Goal: Information Seeking & Learning: Learn about a topic

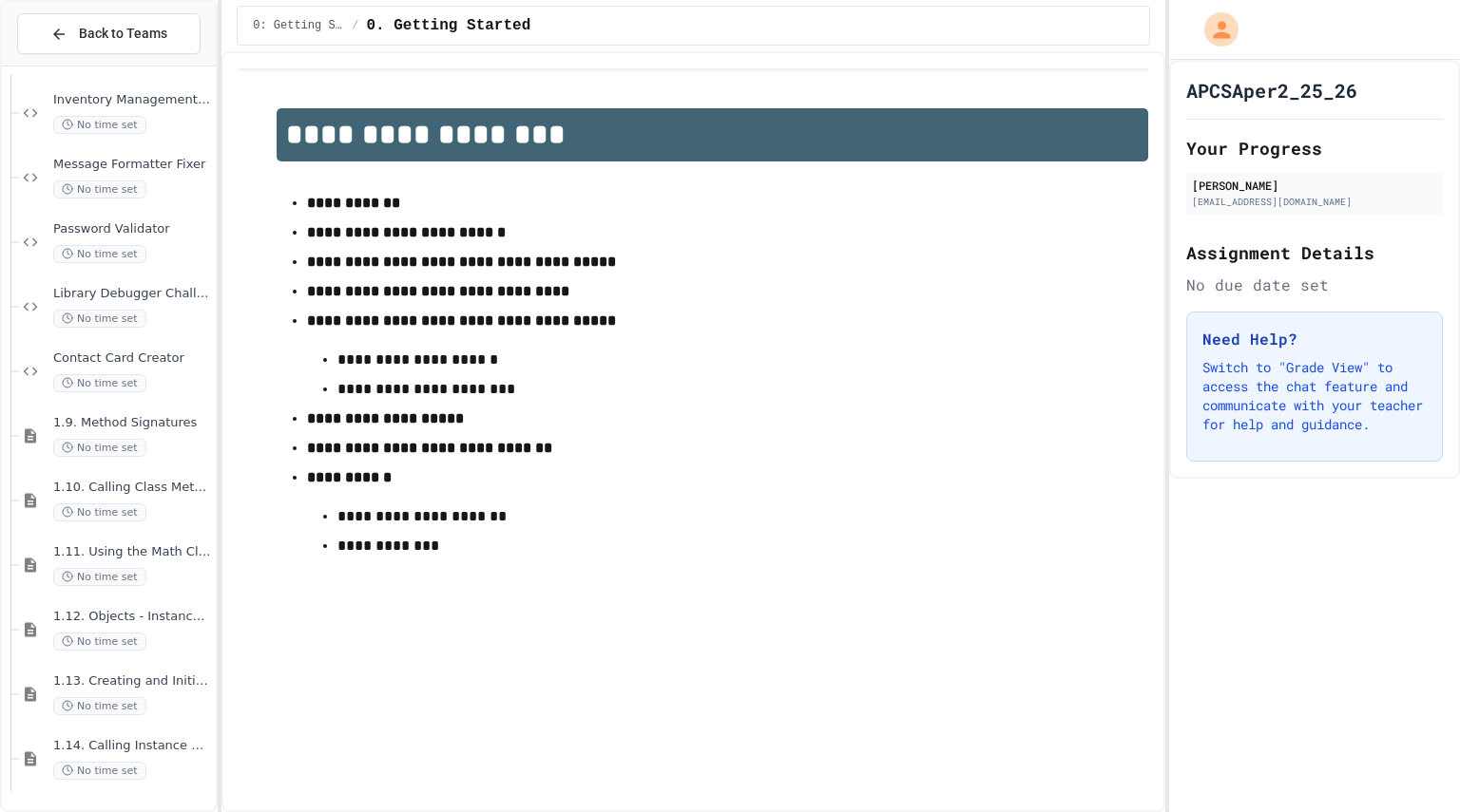
click at [10, 589] on div "1.11. Using the Math Class No time set" at bounding box center [108, 565] width 214 height 65
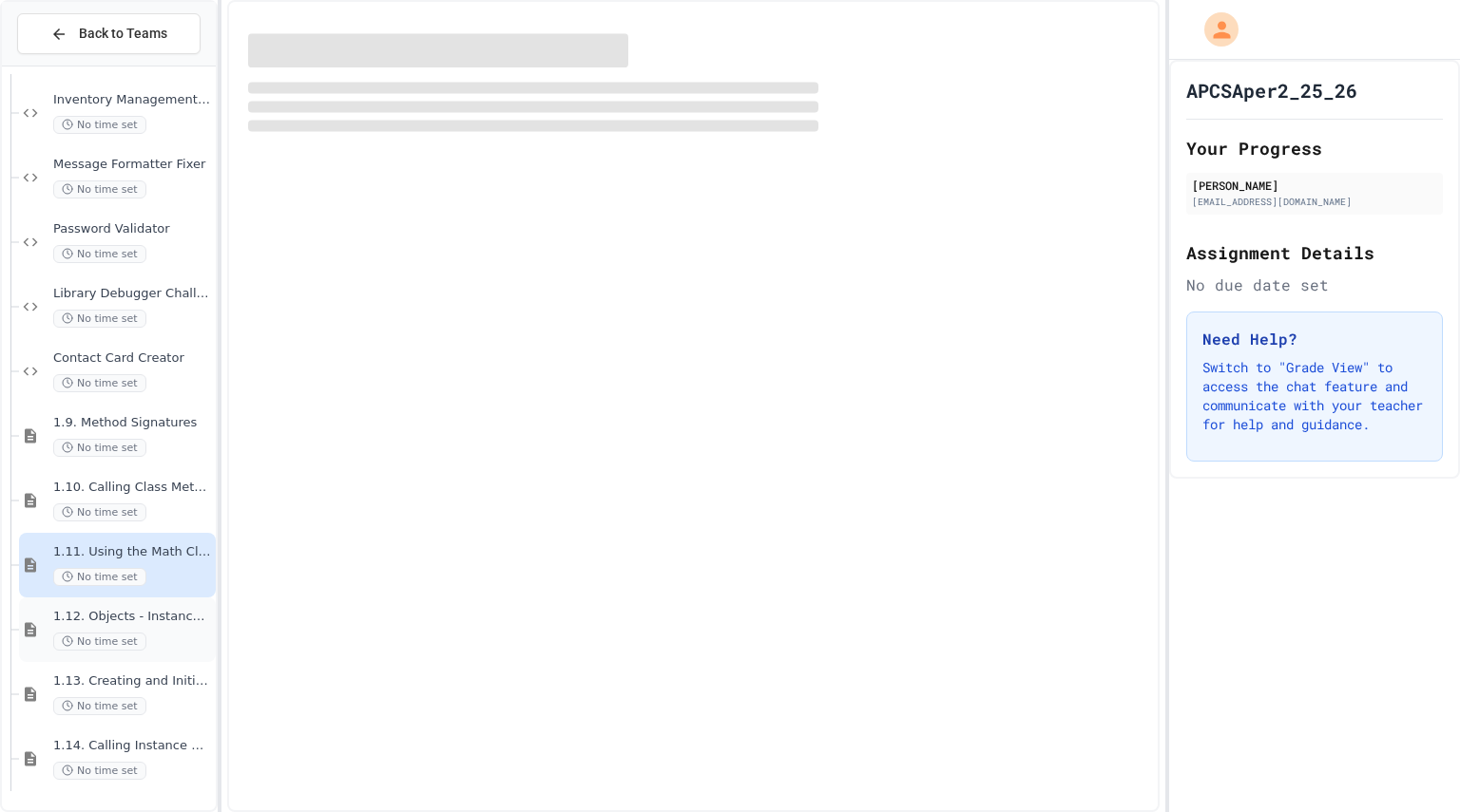
scroll to position [1921, 0]
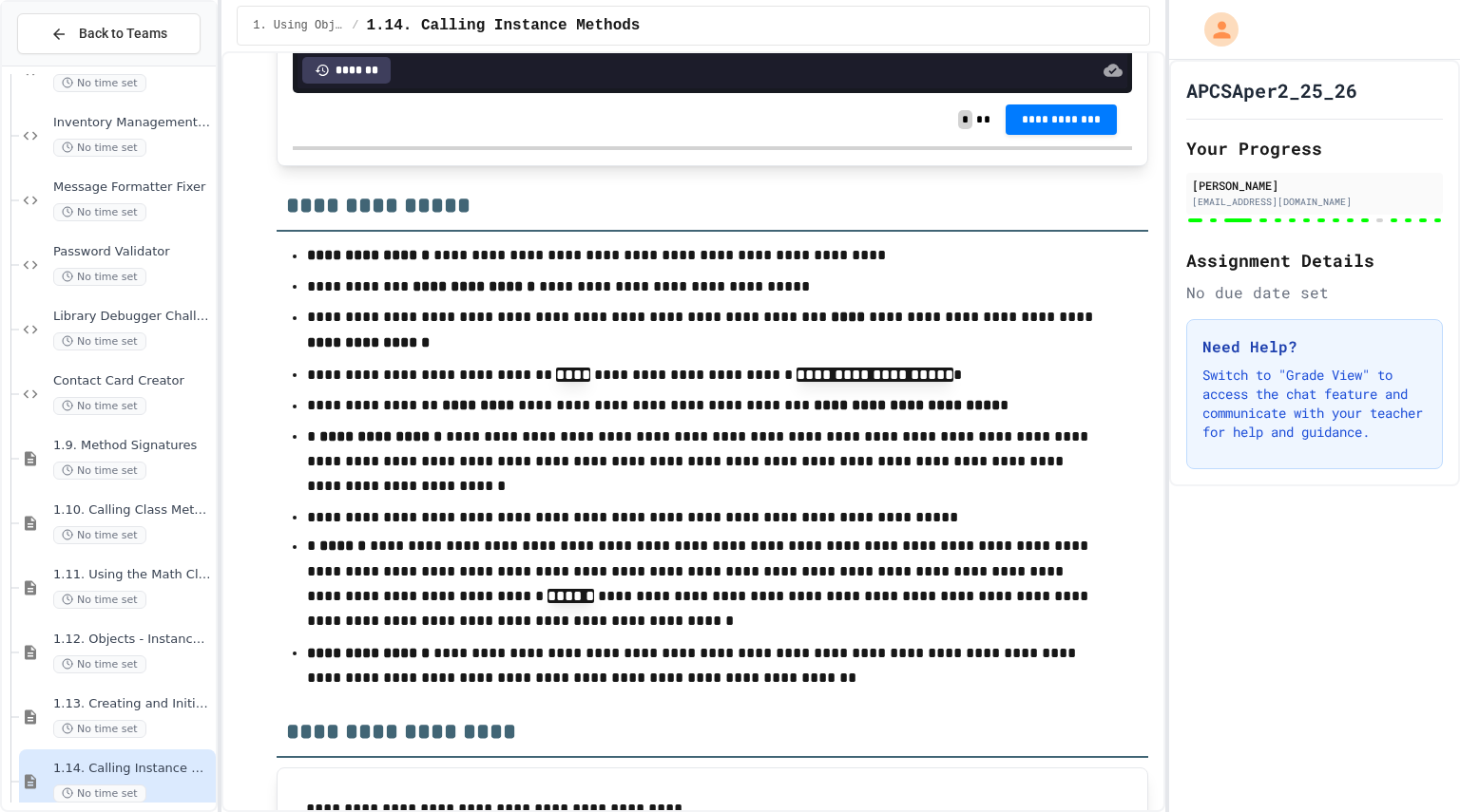
scroll to position [350, 0]
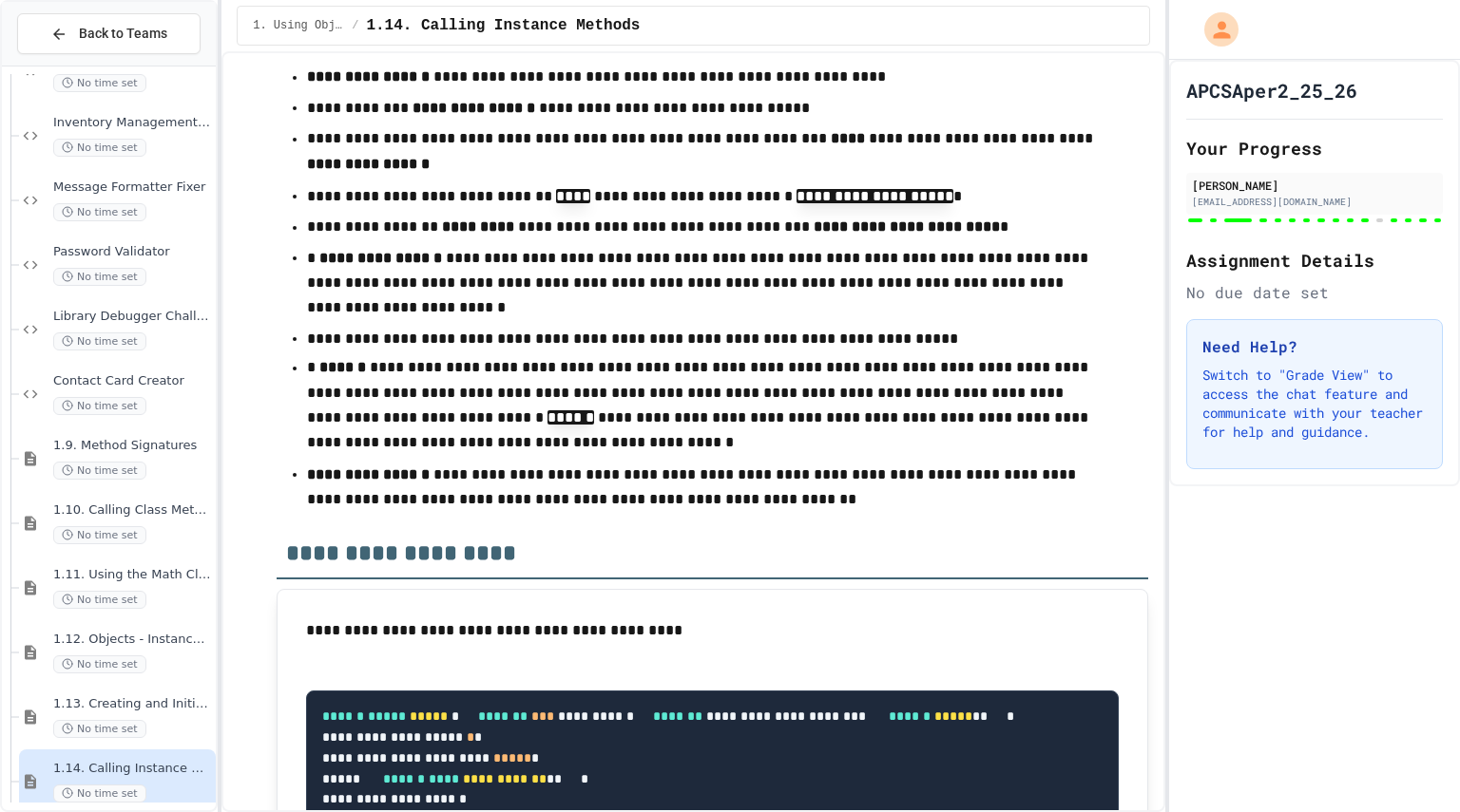
scroll to position [636, 0]
drag, startPoint x: 389, startPoint y: 177, endPoint x: 523, endPoint y: 252, distance: 153.6
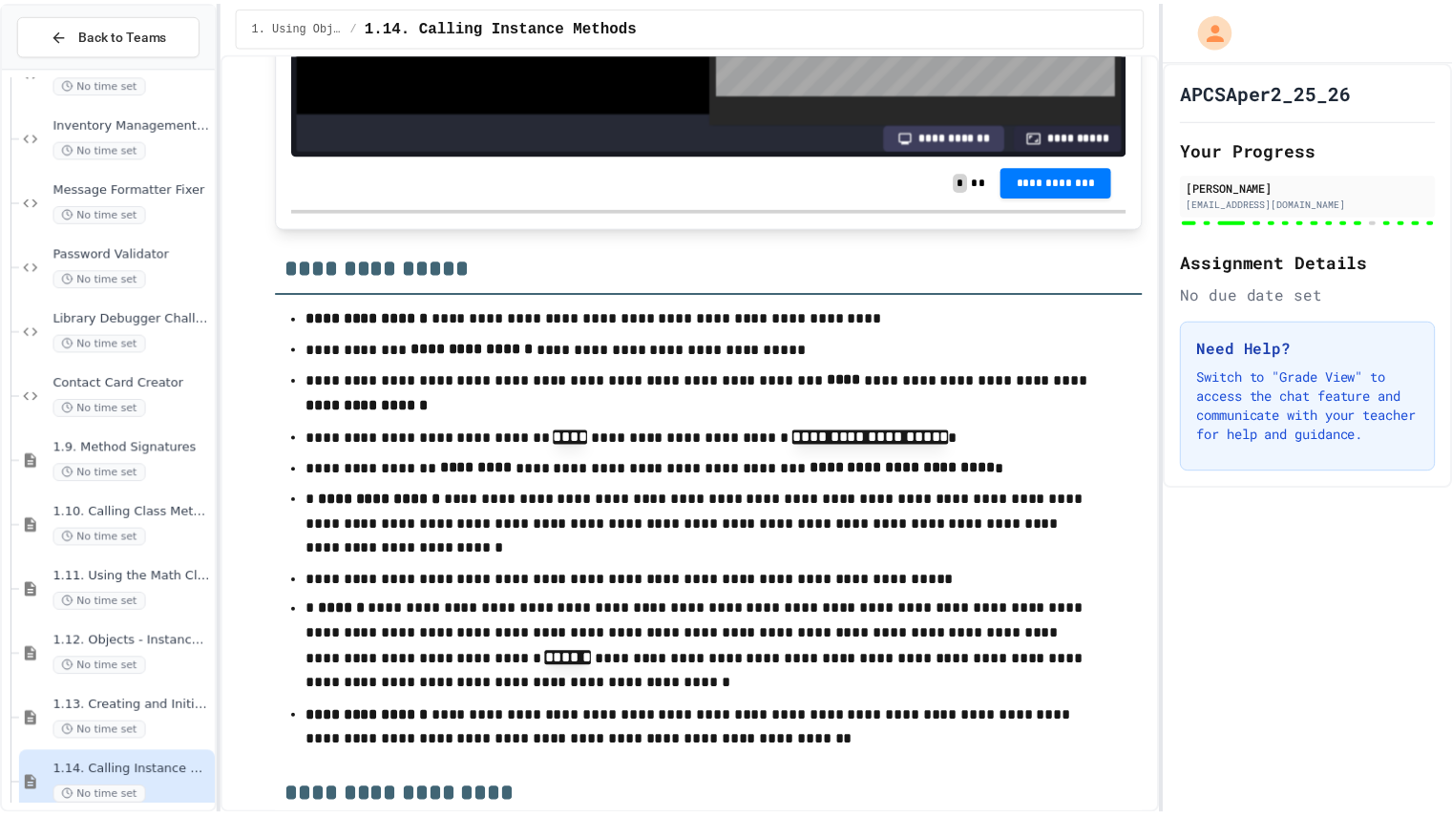
scroll to position [17865, 0]
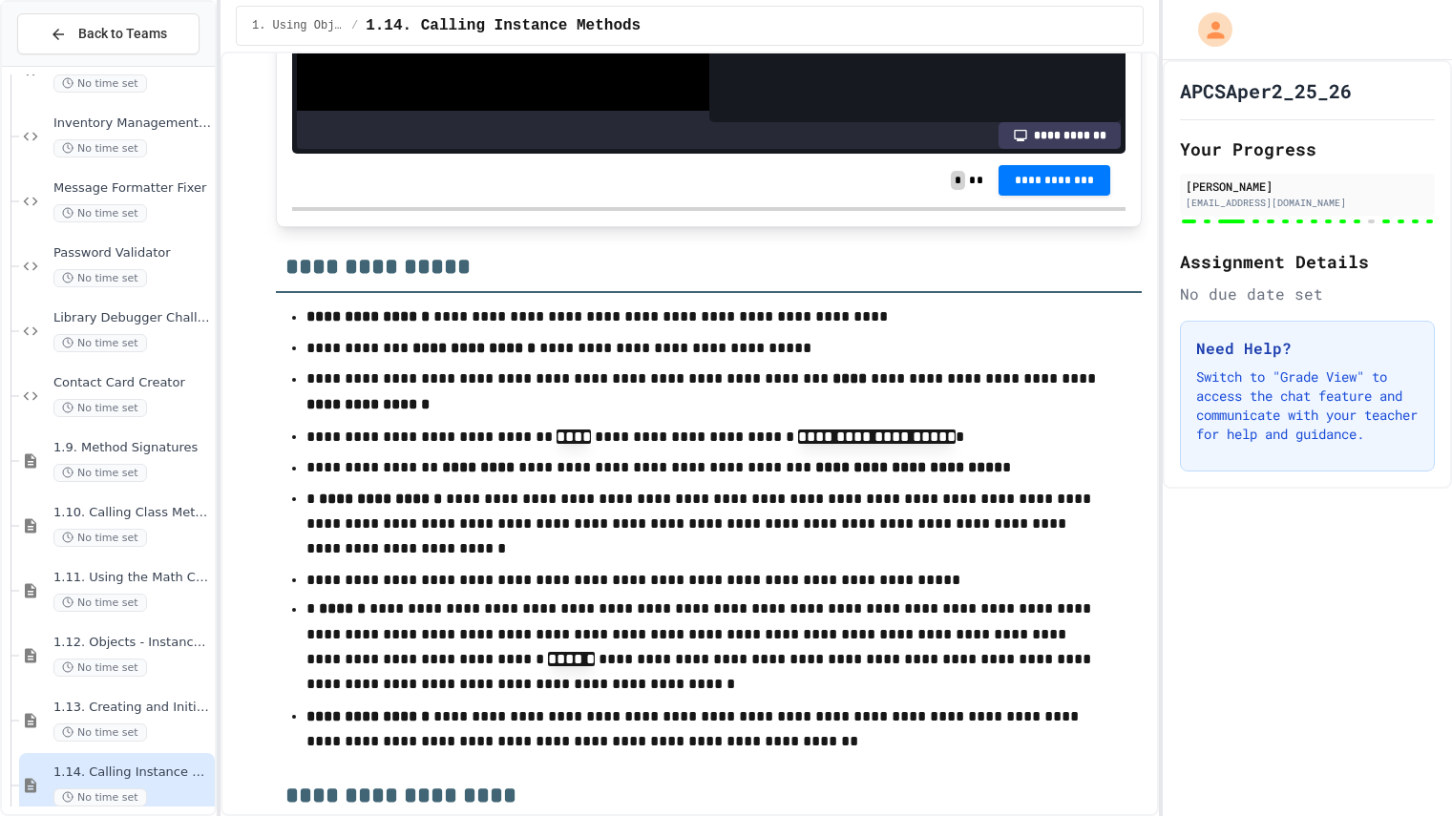
scroll to position [17854, 0]
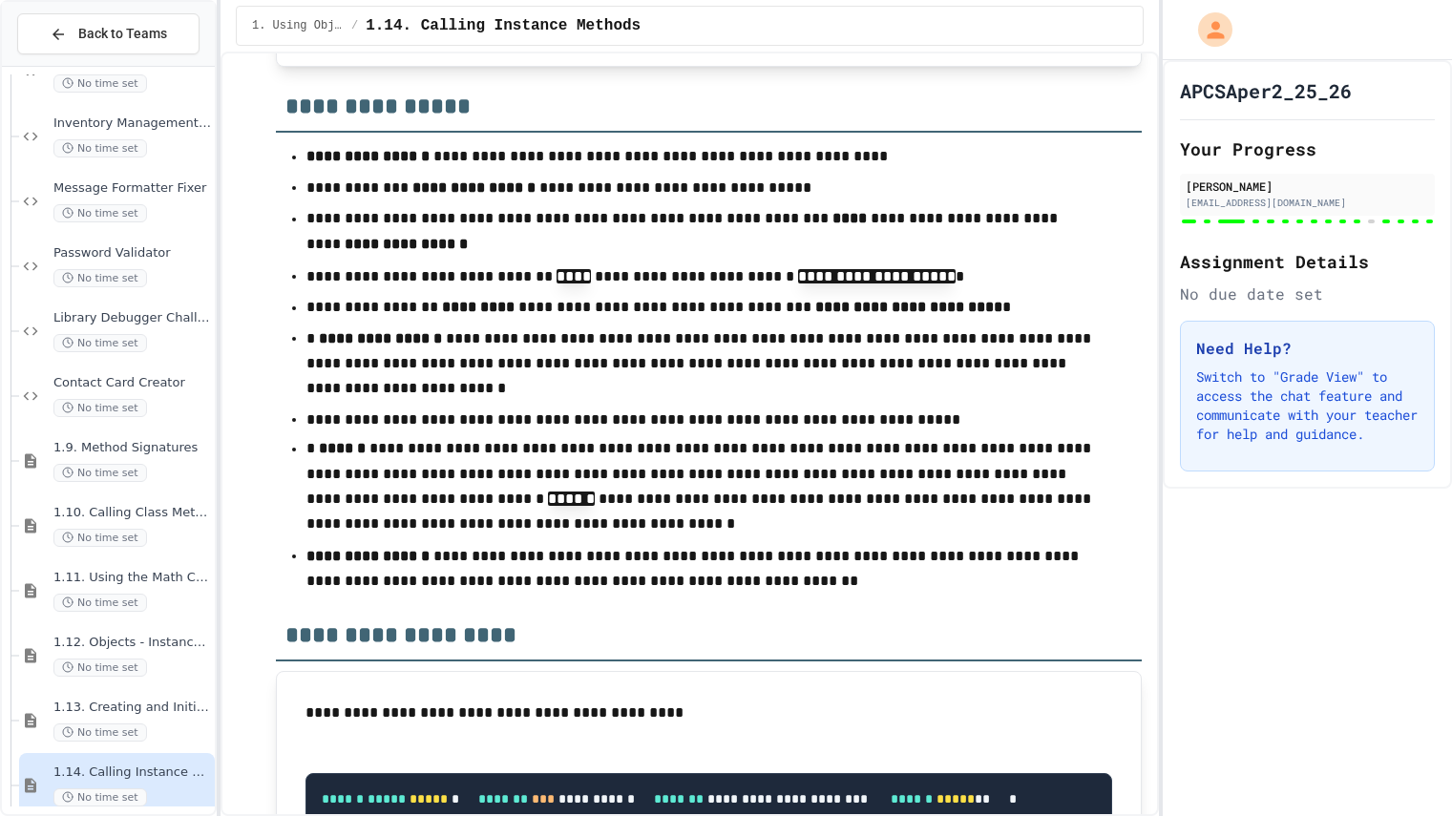
scroll to position [670, 0]
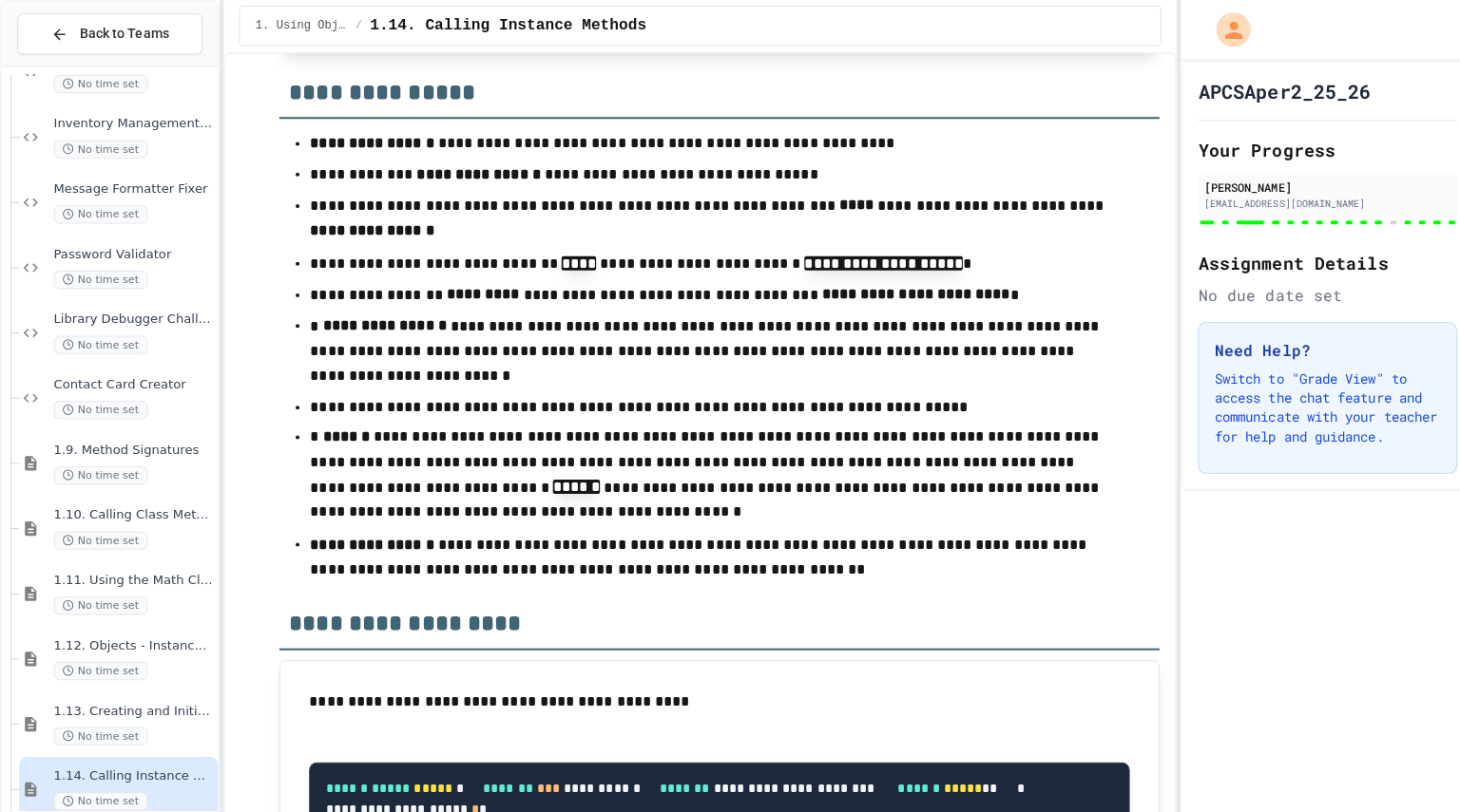
scroll to position [17941, 0]
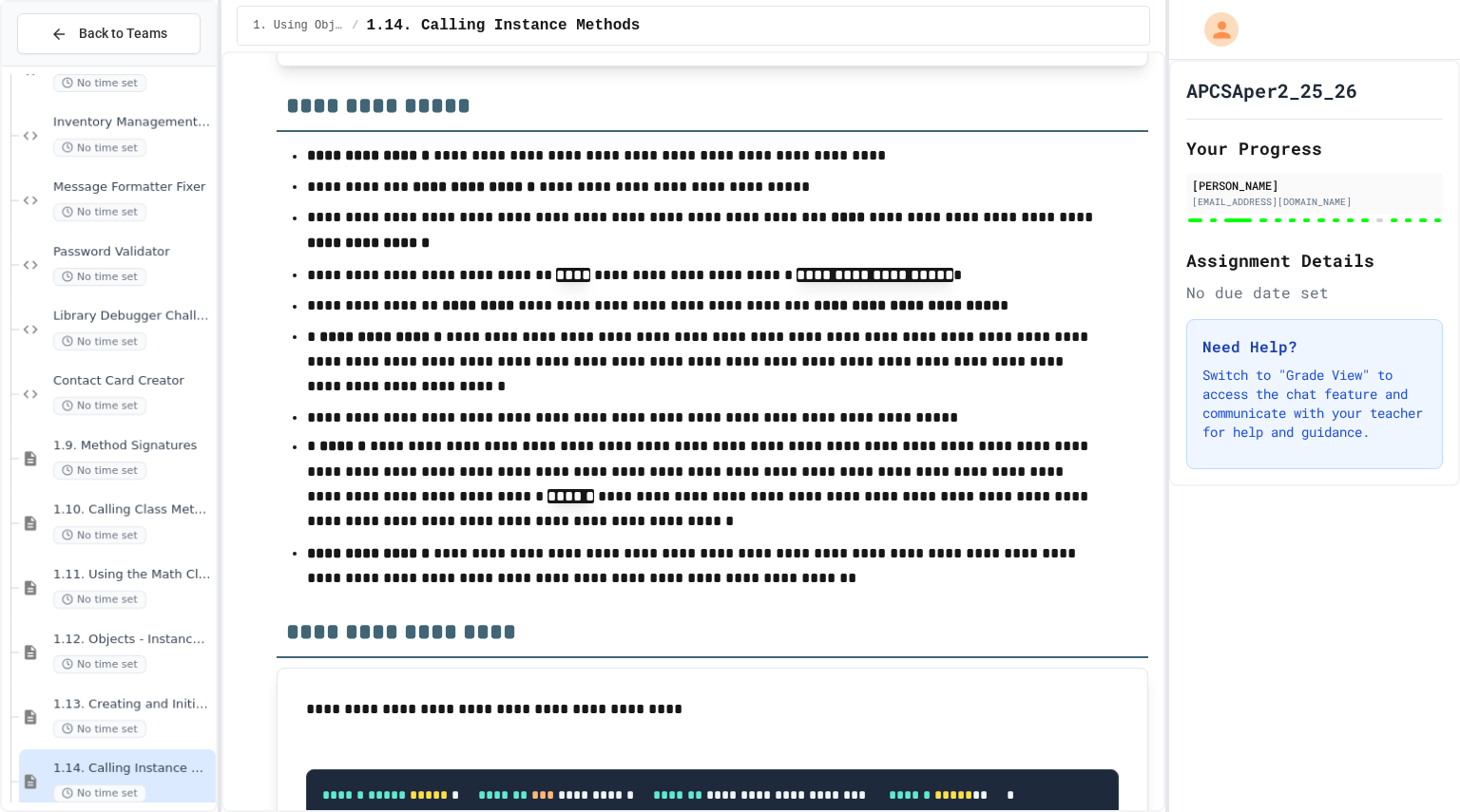
drag, startPoint x: 543, startPoint y: 318, endPoint x: 395, endPoint y: 236, distance: 169.2
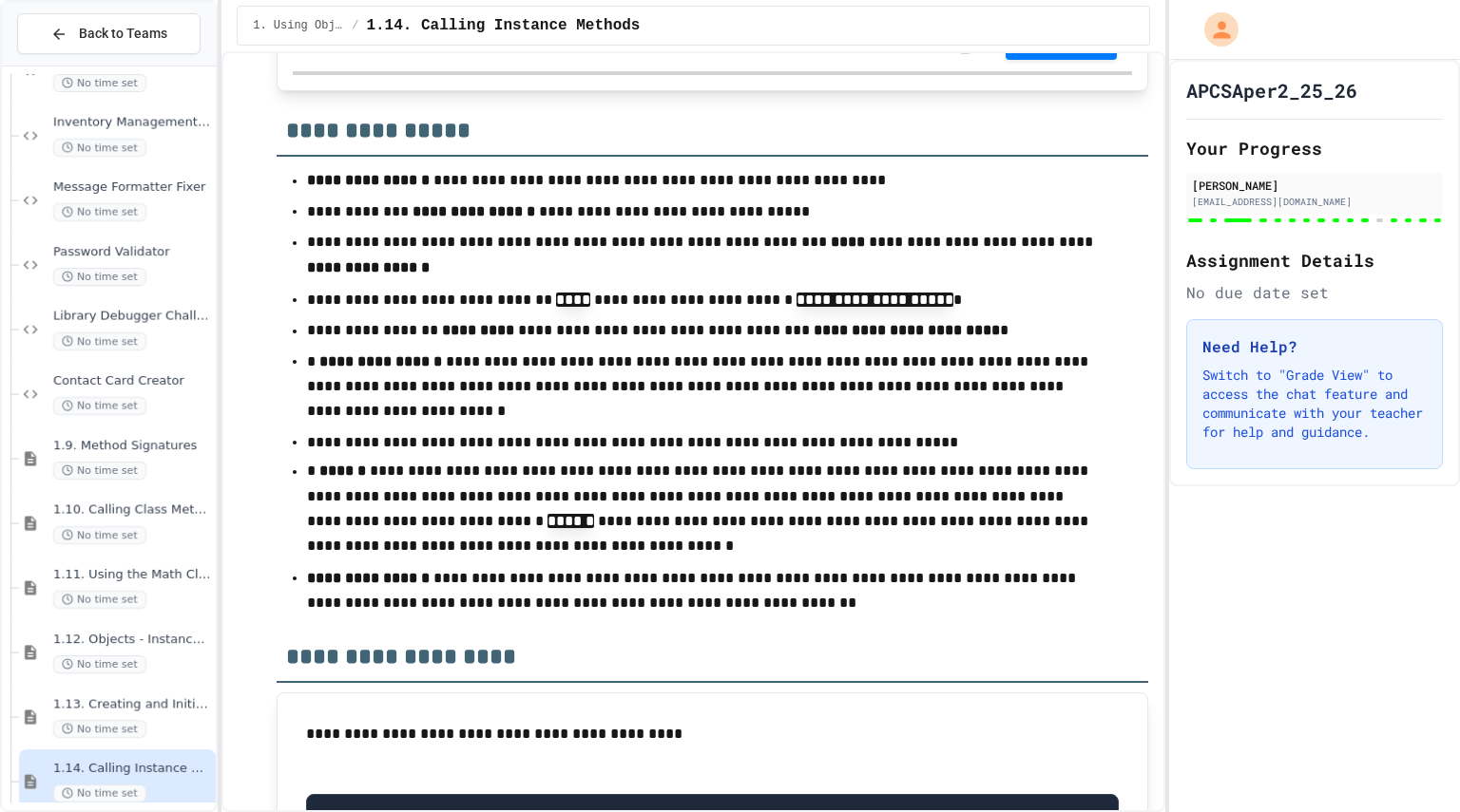
scroll to position [769, 0]
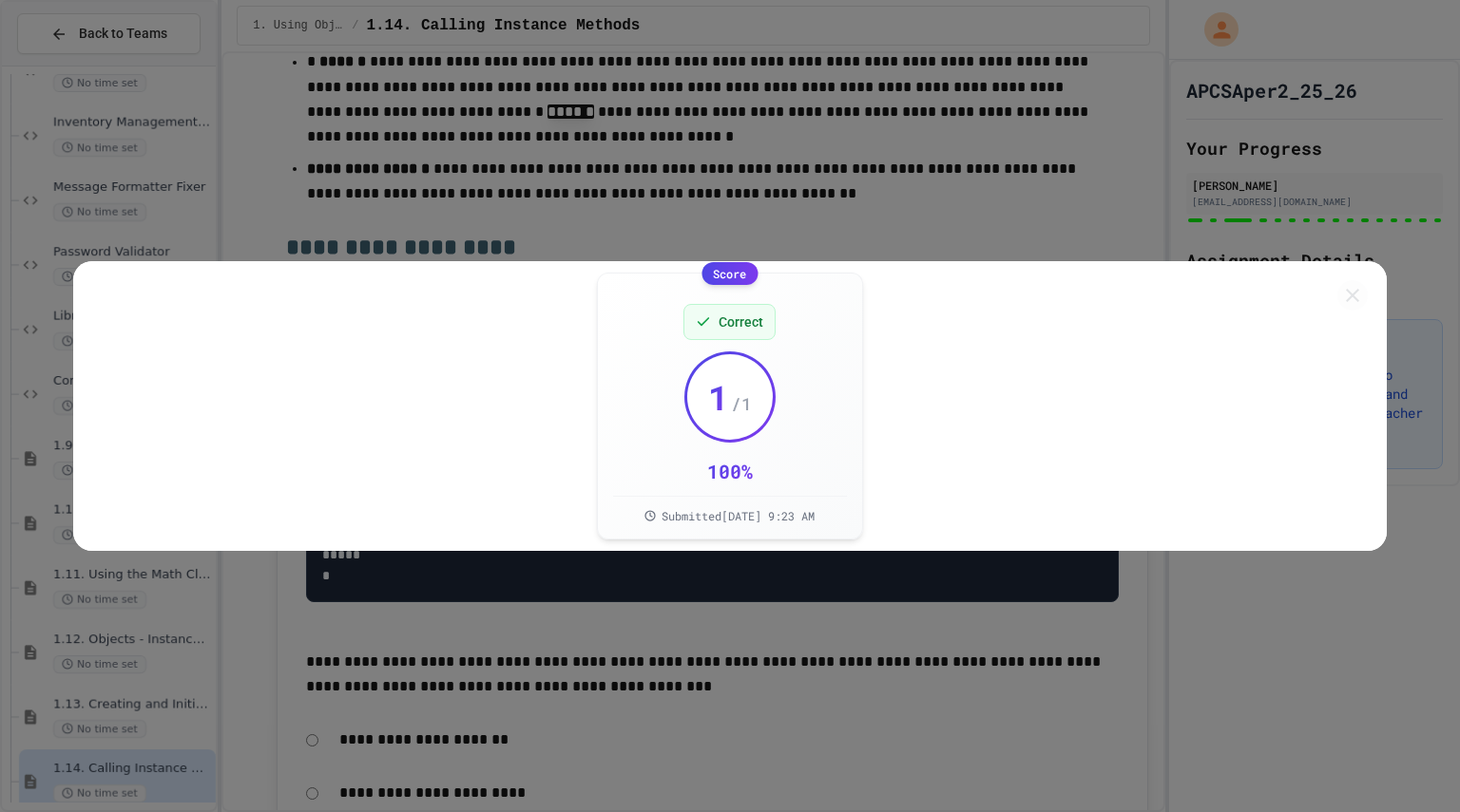
scroll to position [18327, 0]
click at [1350, 281] on button at bounding box center [1352, 296] width 31 height 31
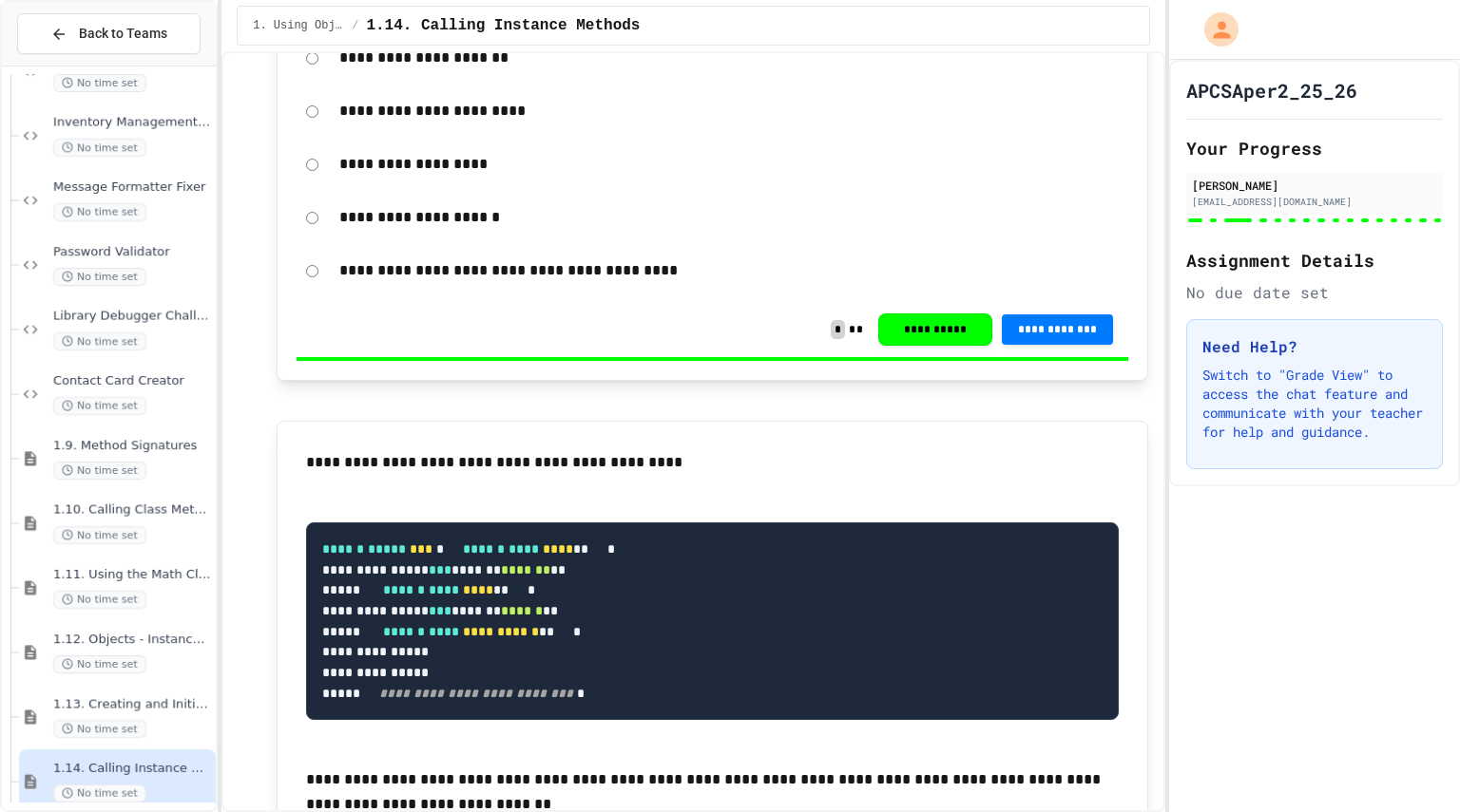
scroll to position [19173, 0]
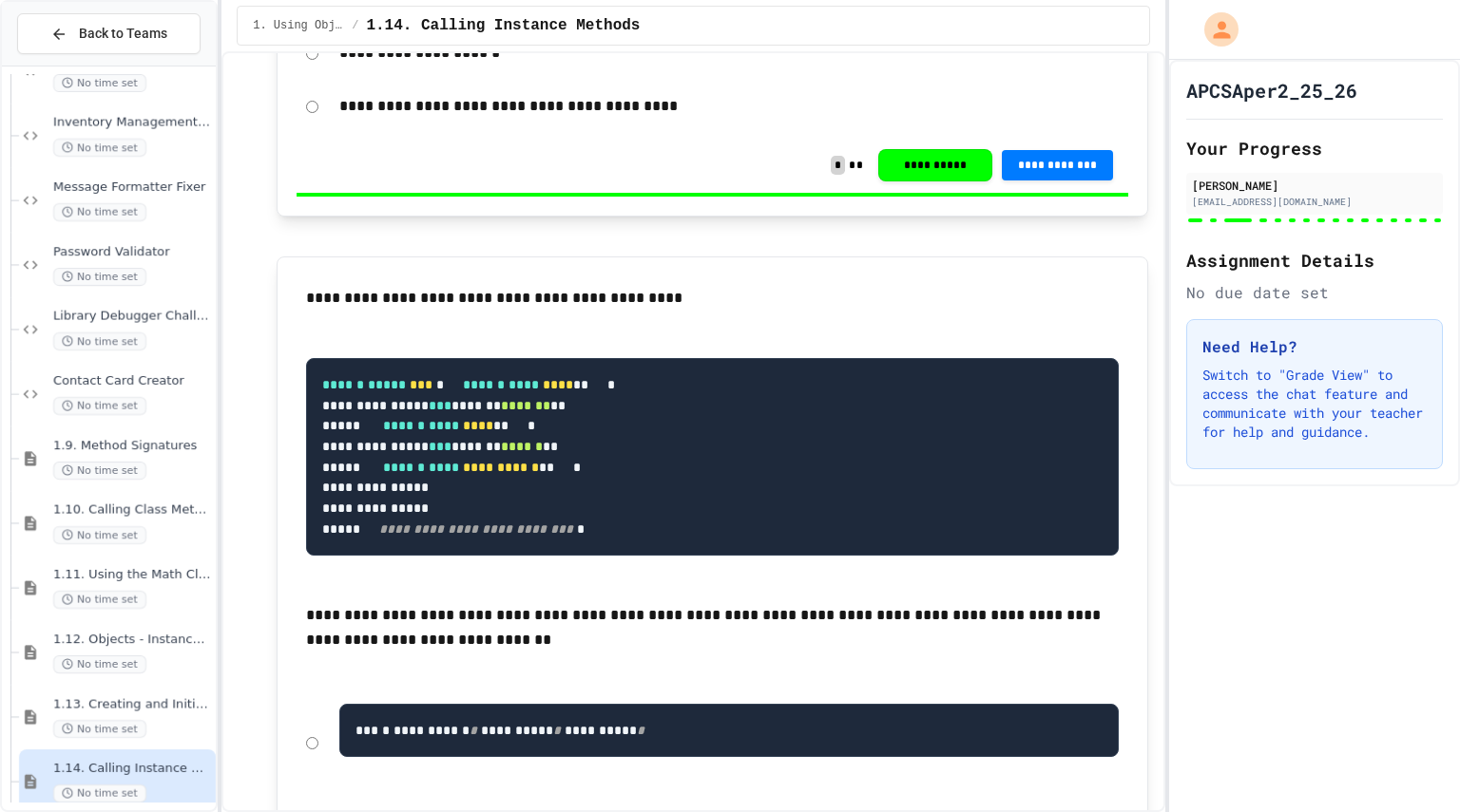
click at [3, 625] on div "1.12. Objects - Instances of Classes No time set" at bounding box center [108, 653] width 214 height 65
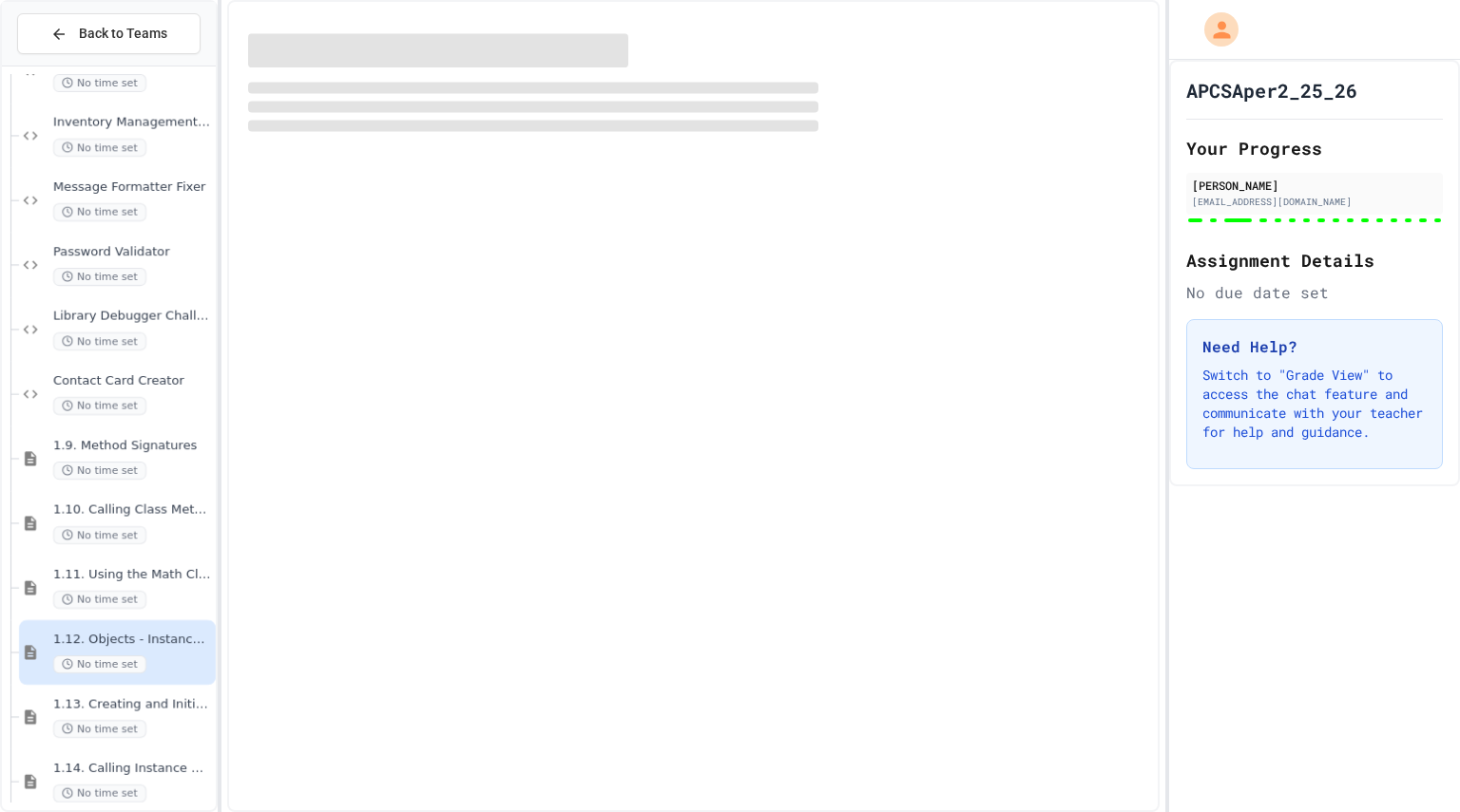
scroll to position [1943, 0]
